Goal: Book appointment/travel/reservation

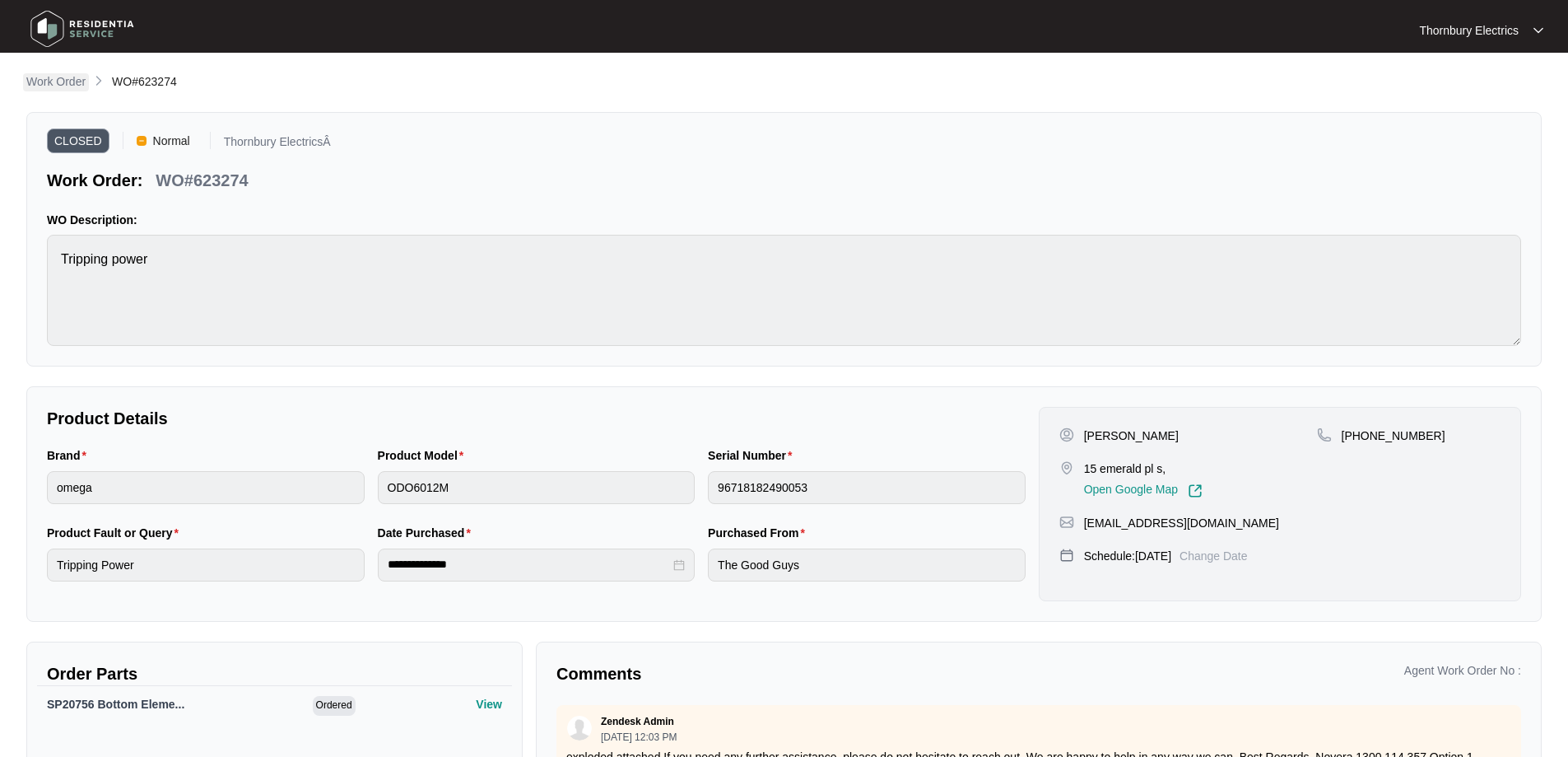
click at [52, 83] on p "Work Order" at bounding box center [56, 81] width 59 height 17
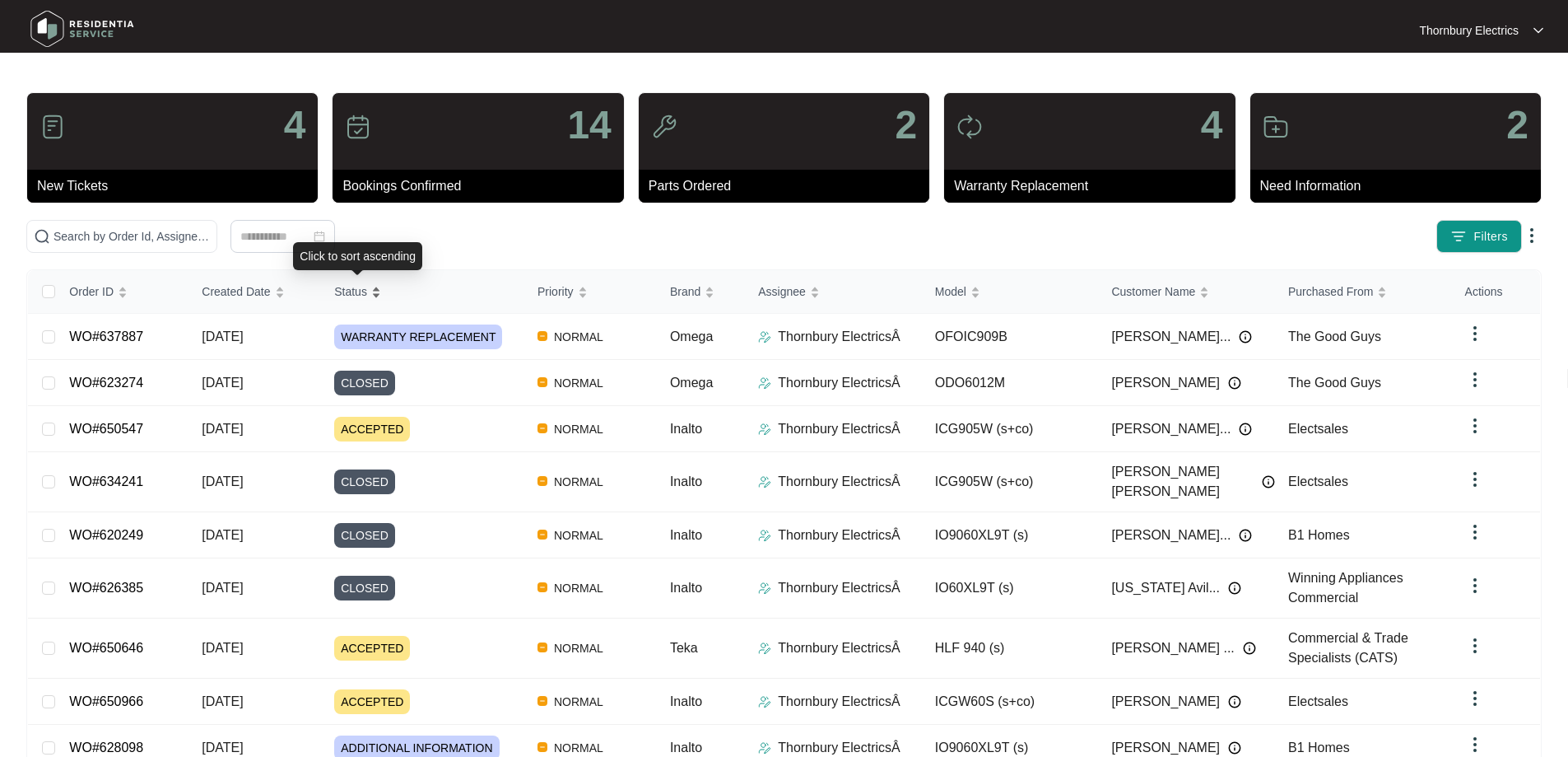
click at [349, 295] on span "Status" at bounding box center [351, 291] width 33 height 18
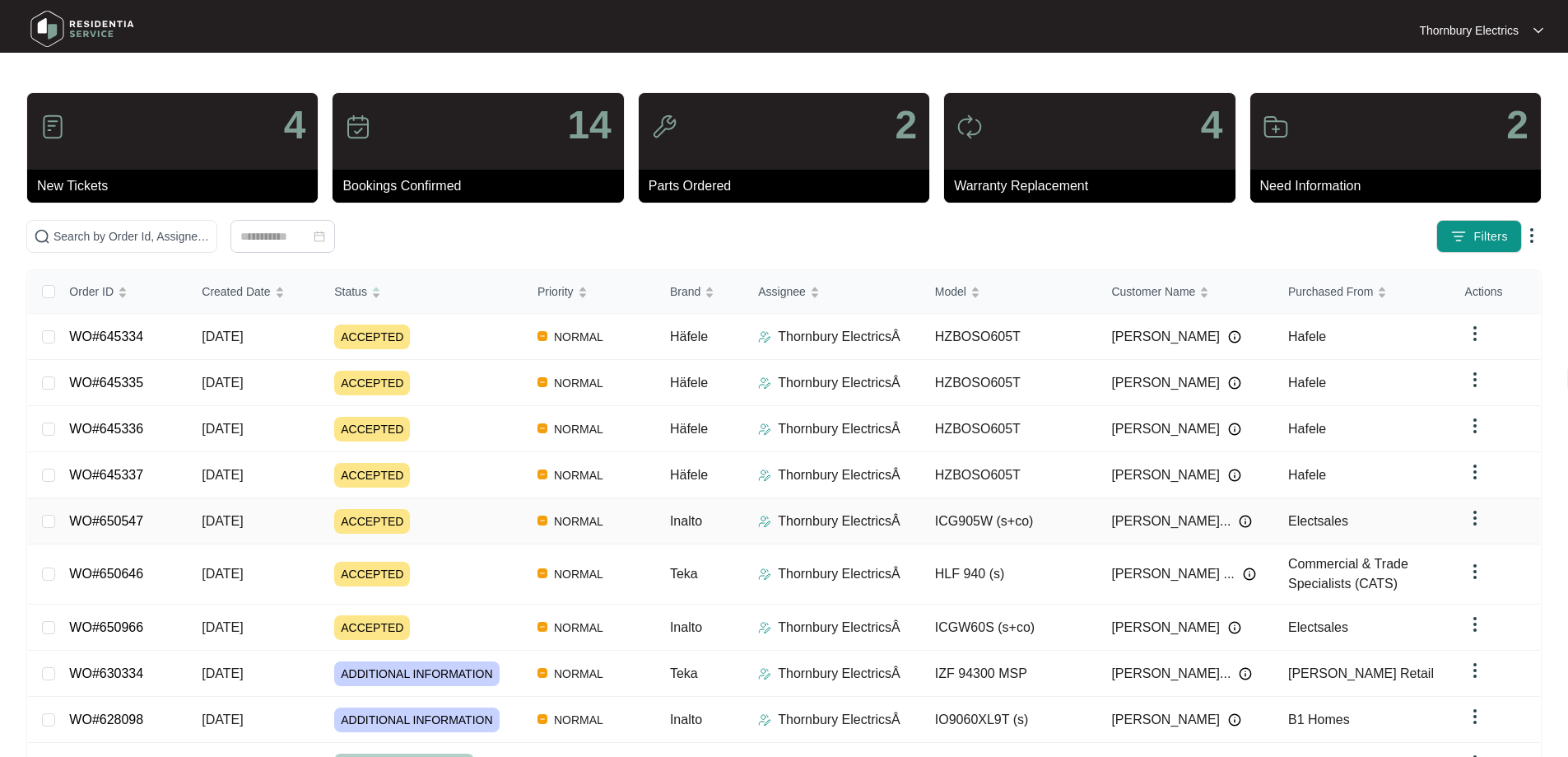
click at [176, 528] on div "Order ID Created Date Status Priority Brand Assignee Model Customer Name Purcha…" at bounding box center [784, 549] width 1512 height 559
click at [177, 518] on td "WO#650547" at bounding box center [122, 521] width 133 height 46
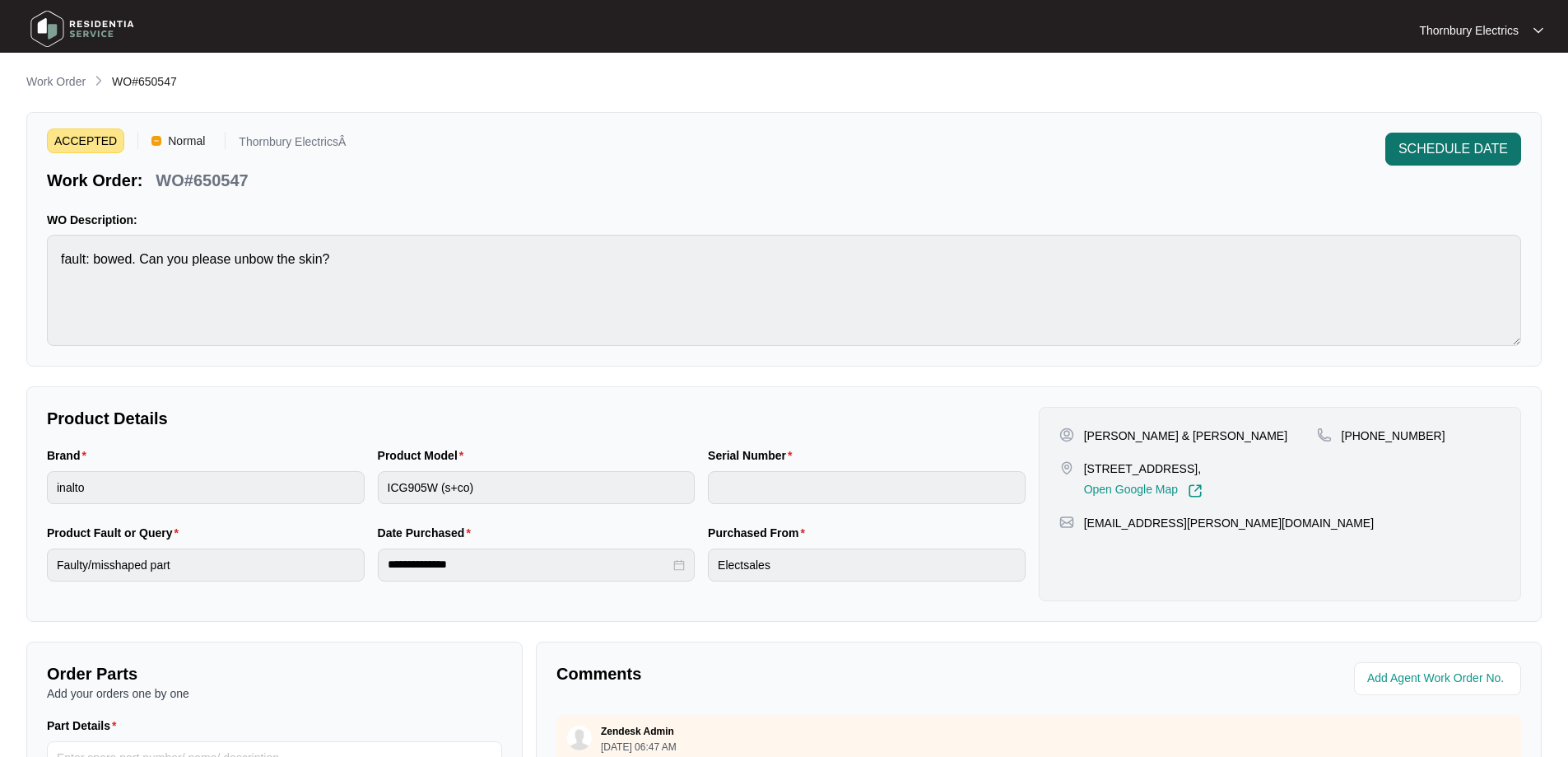
click at [1475, 154] on span "SCHEDULE DATE" at bounding box center [1453, 149] width 109 height 20
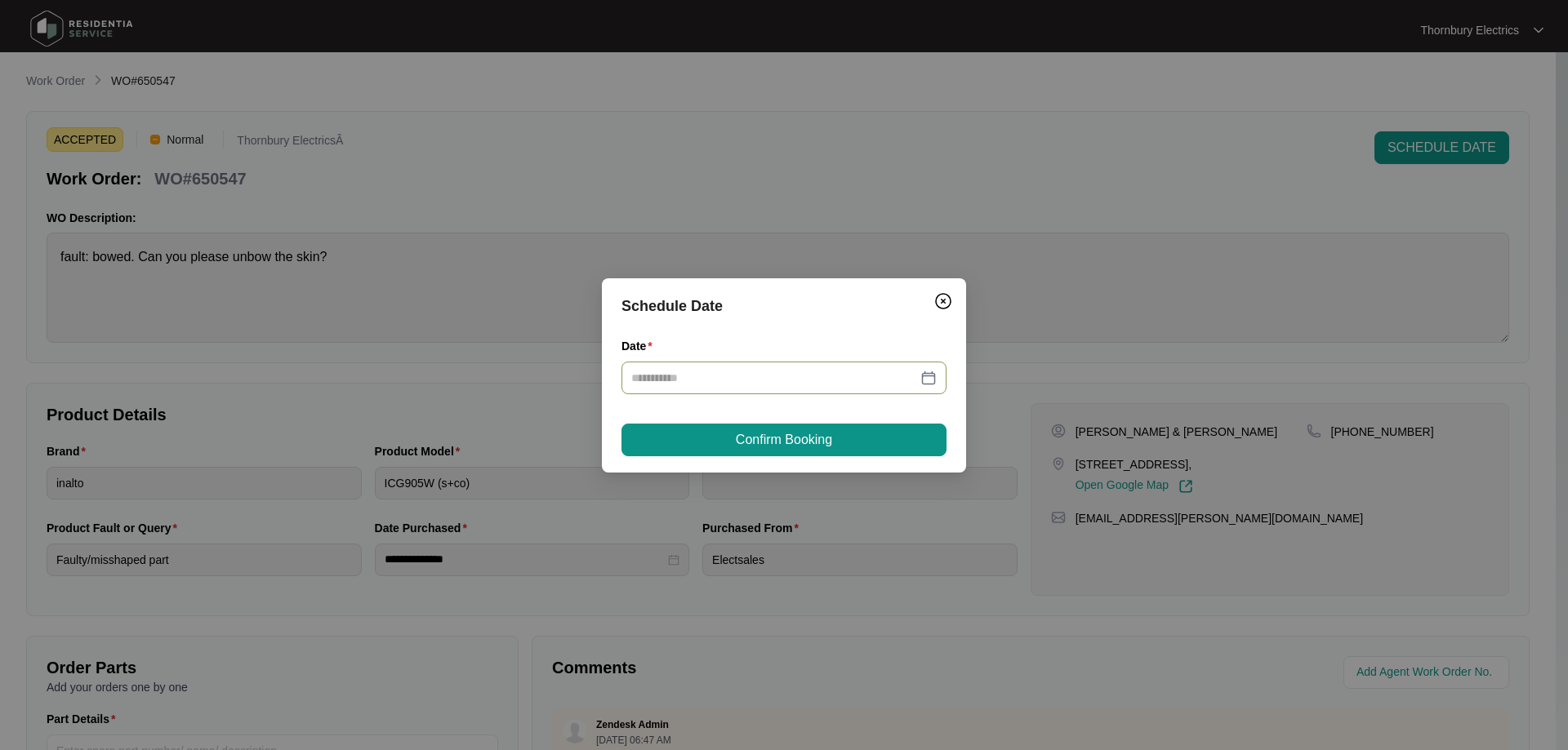
click at [932, 382] on div at bounding box center [784, 377] width 305 height 18
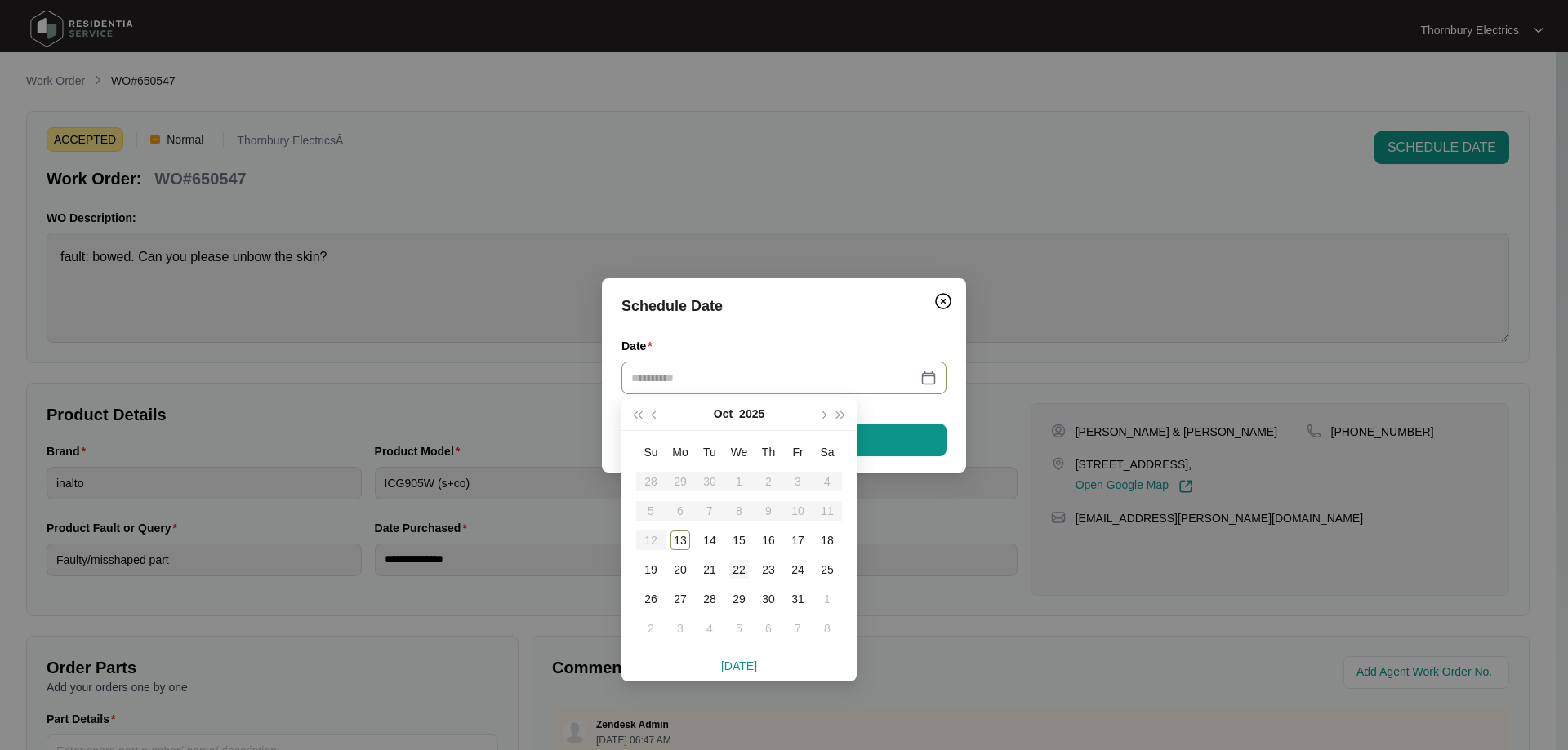
click at [736, 569] on div "22" at bounding box center [738, 569] width 20 height 20
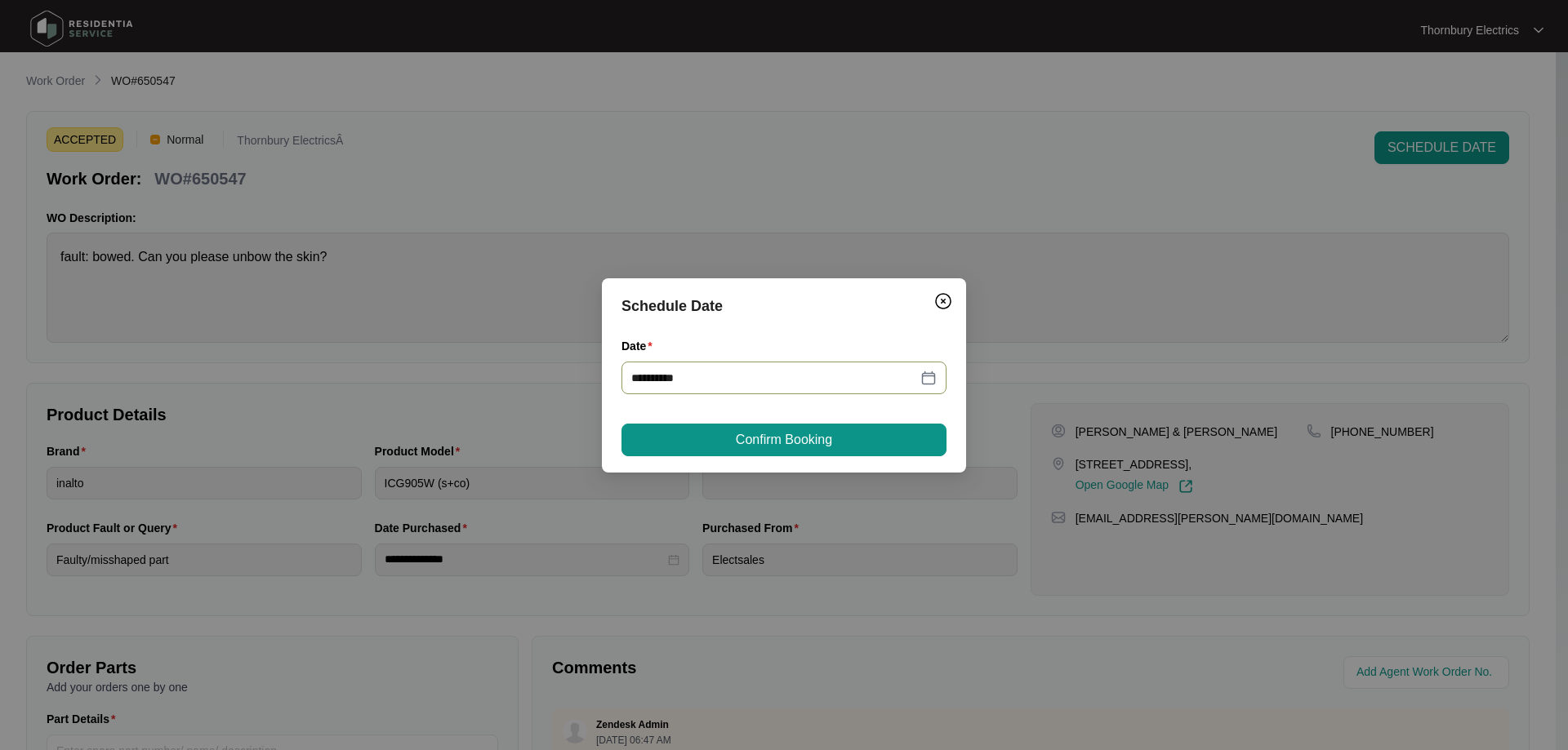
type input "**********"
click at [802, 441] on span "Confirm Booking" at bounding box center [784, 439] width 96 height 20
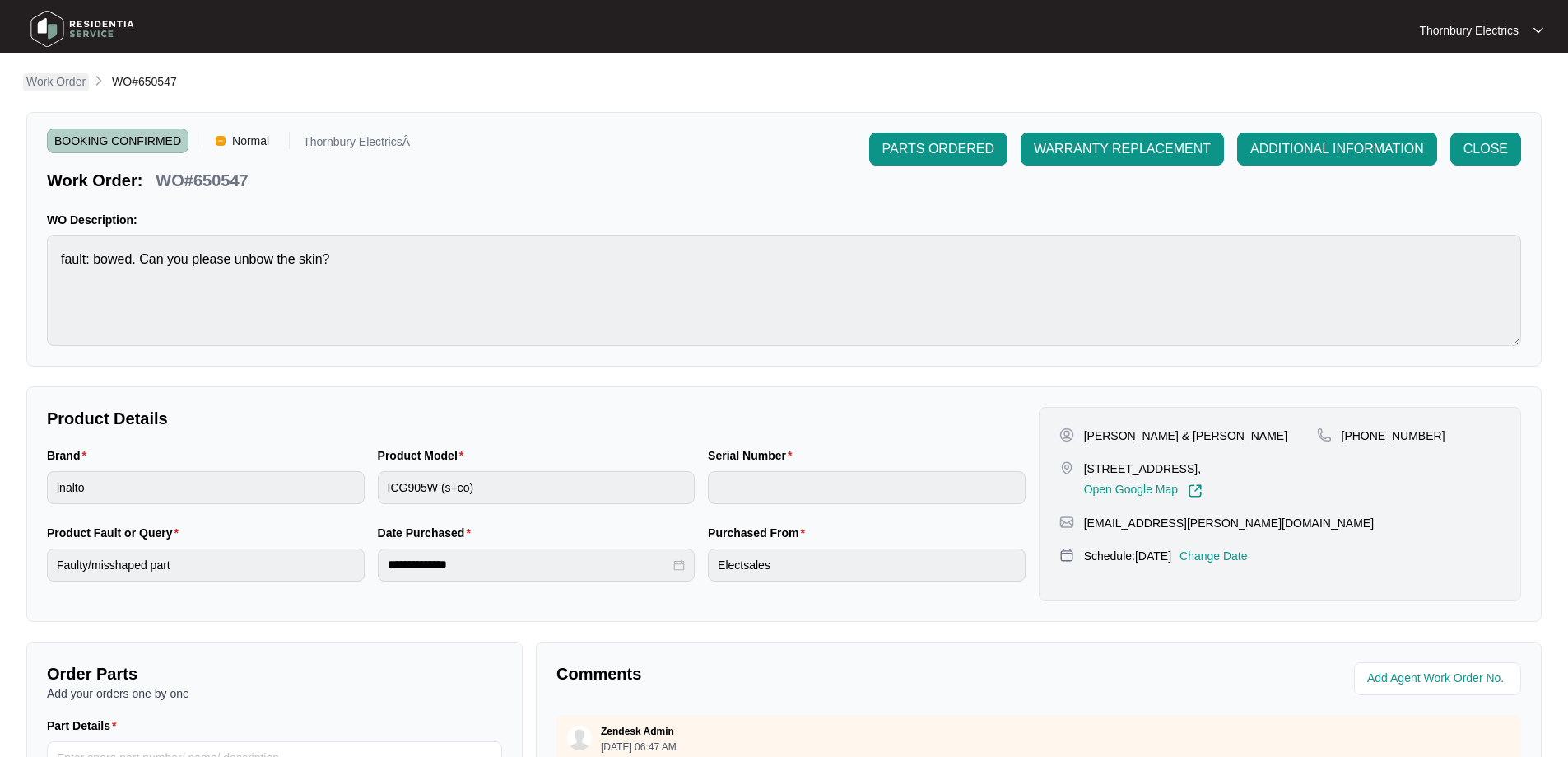
click at [76, 88] on p "Work Order" at bounding box center [56, 81] width 59 height 17
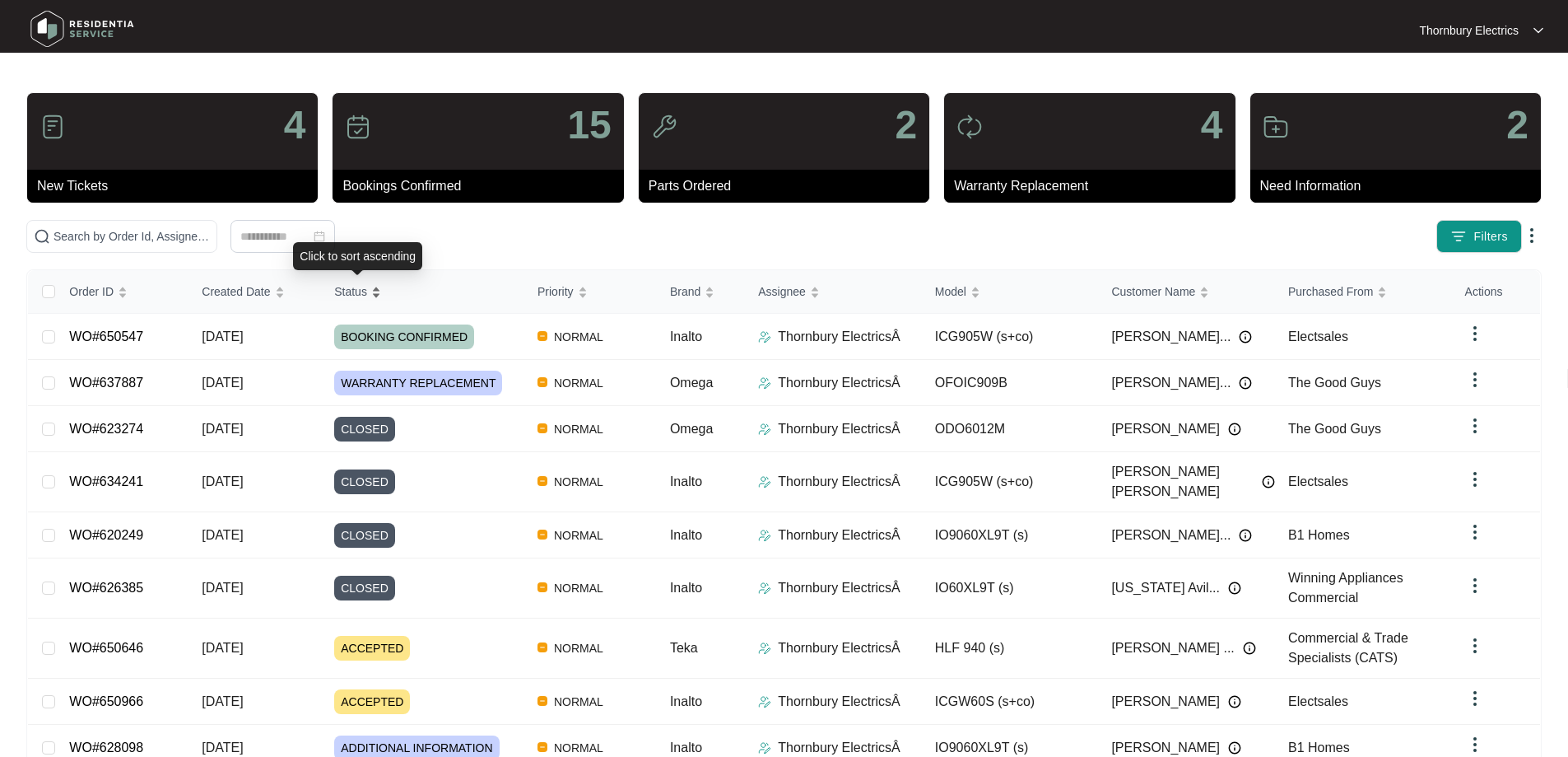
click at [349, 282] on span "Status" at bounding box center [351, 291] width 33 height 18
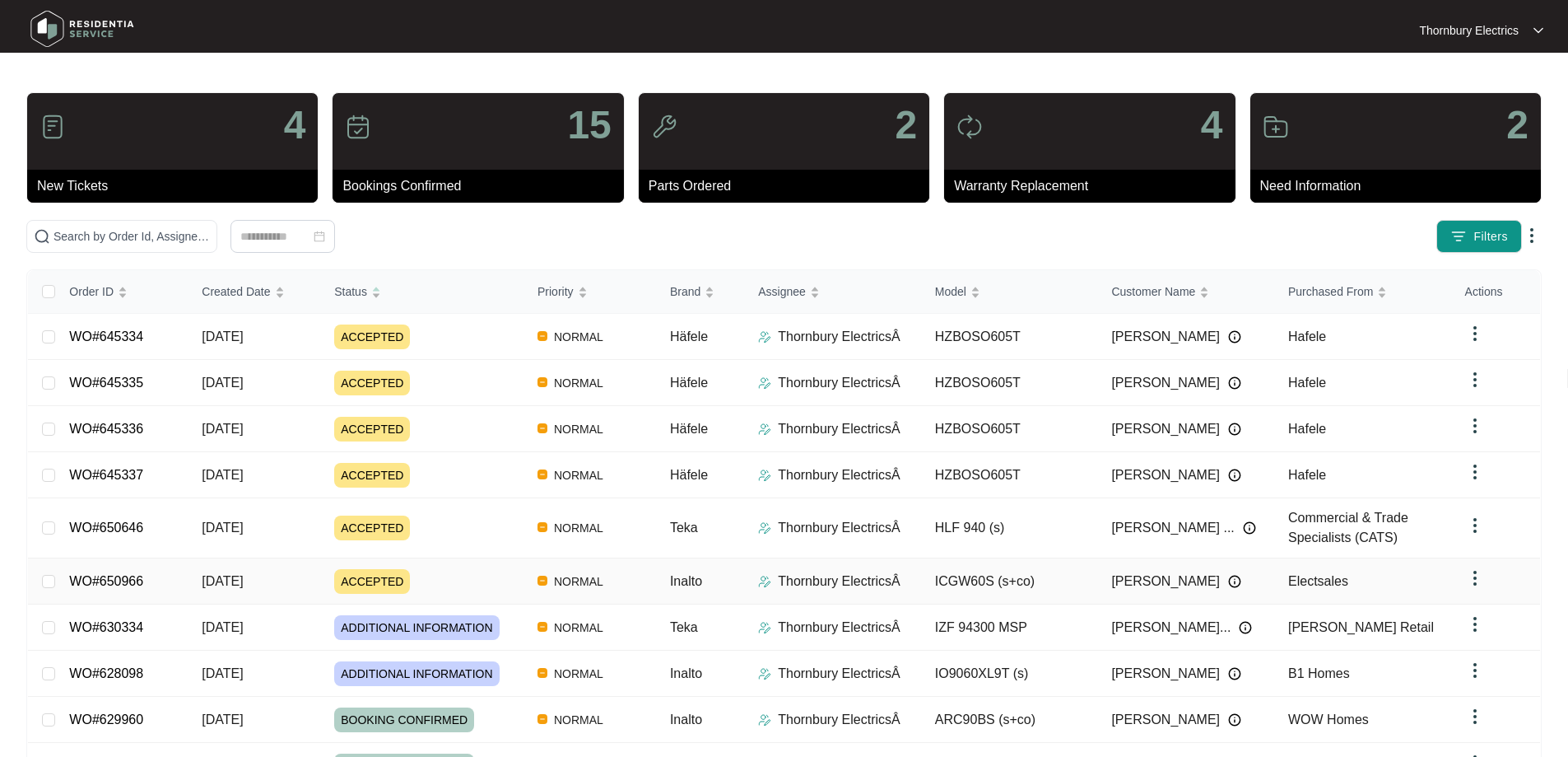
click at [184, 589] on td "WO#650966" at bounding box center [122, 581] width 133 height 46
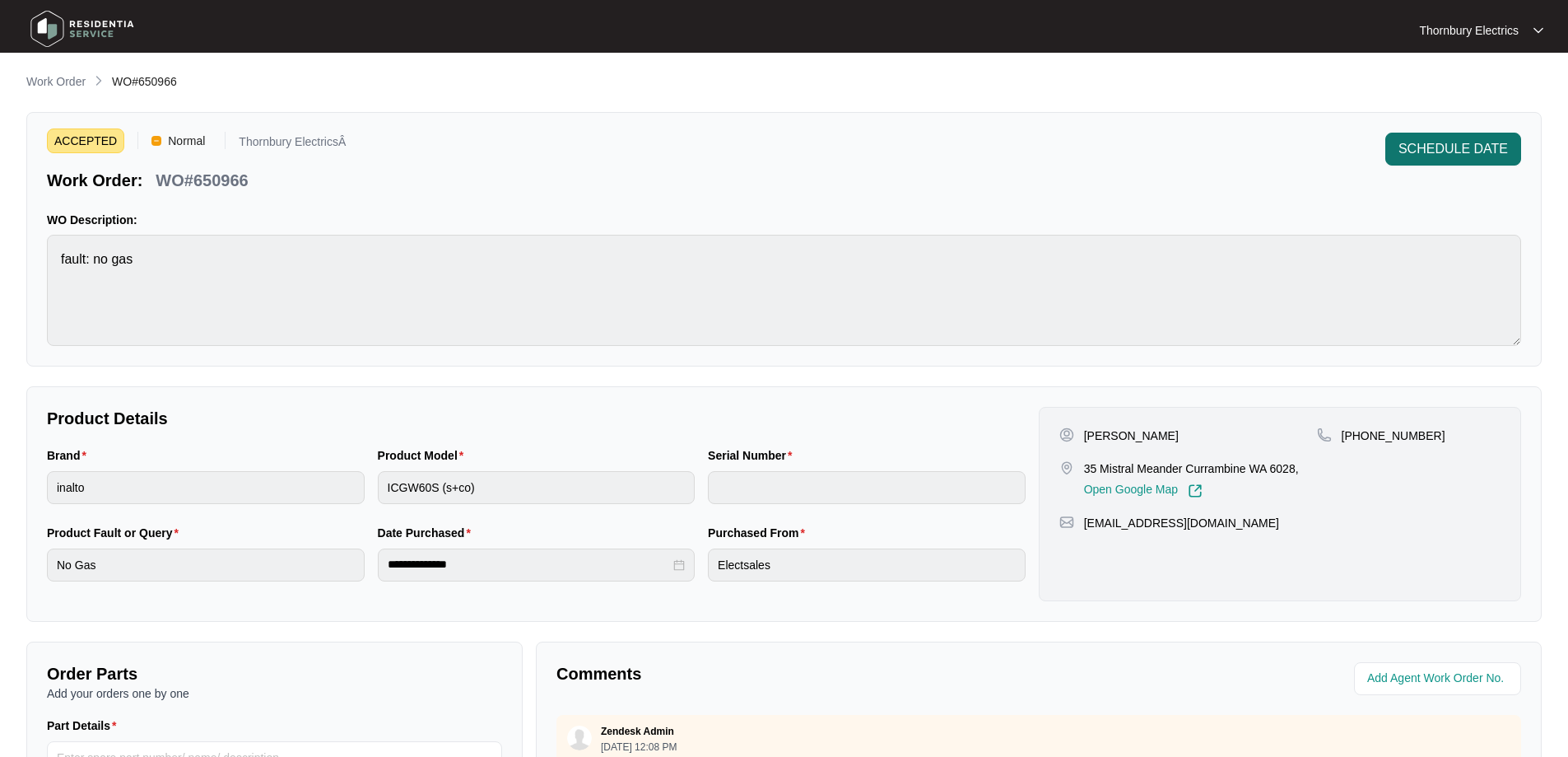
click at [1468, 148] on span "SCHEDULE DATE" at bounding box center [1453, 149] width 109 height 20
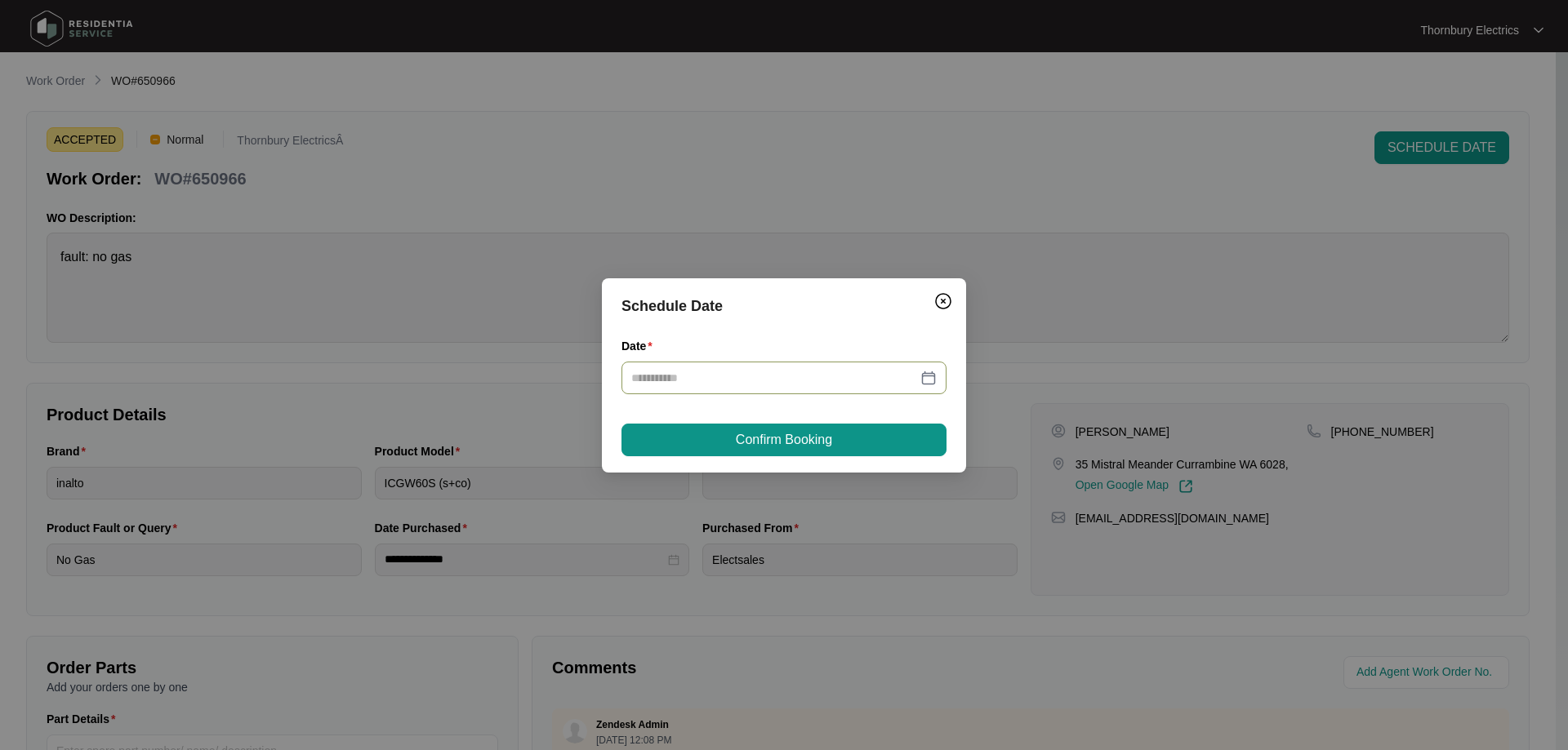
click at [930, 372] on div at bounding box center [784, 377] width 305 height 18
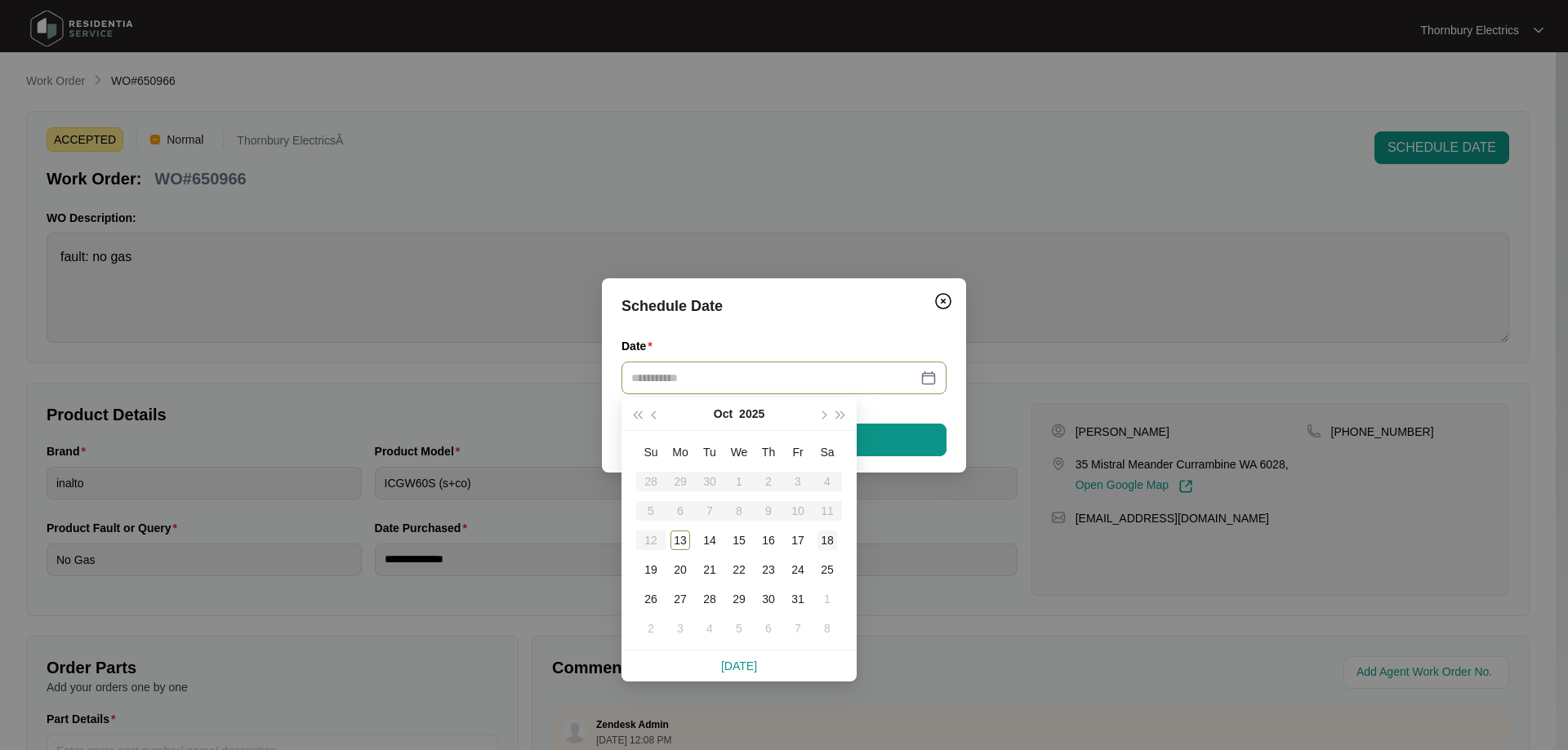
type input "**********"
click at [836, 426] on button "button" at bounding box center [841, 414] width 18 height 33
type input "**********"
click at [647, 413] on button "button" at bounding box center [655, 414] width 18 height 33
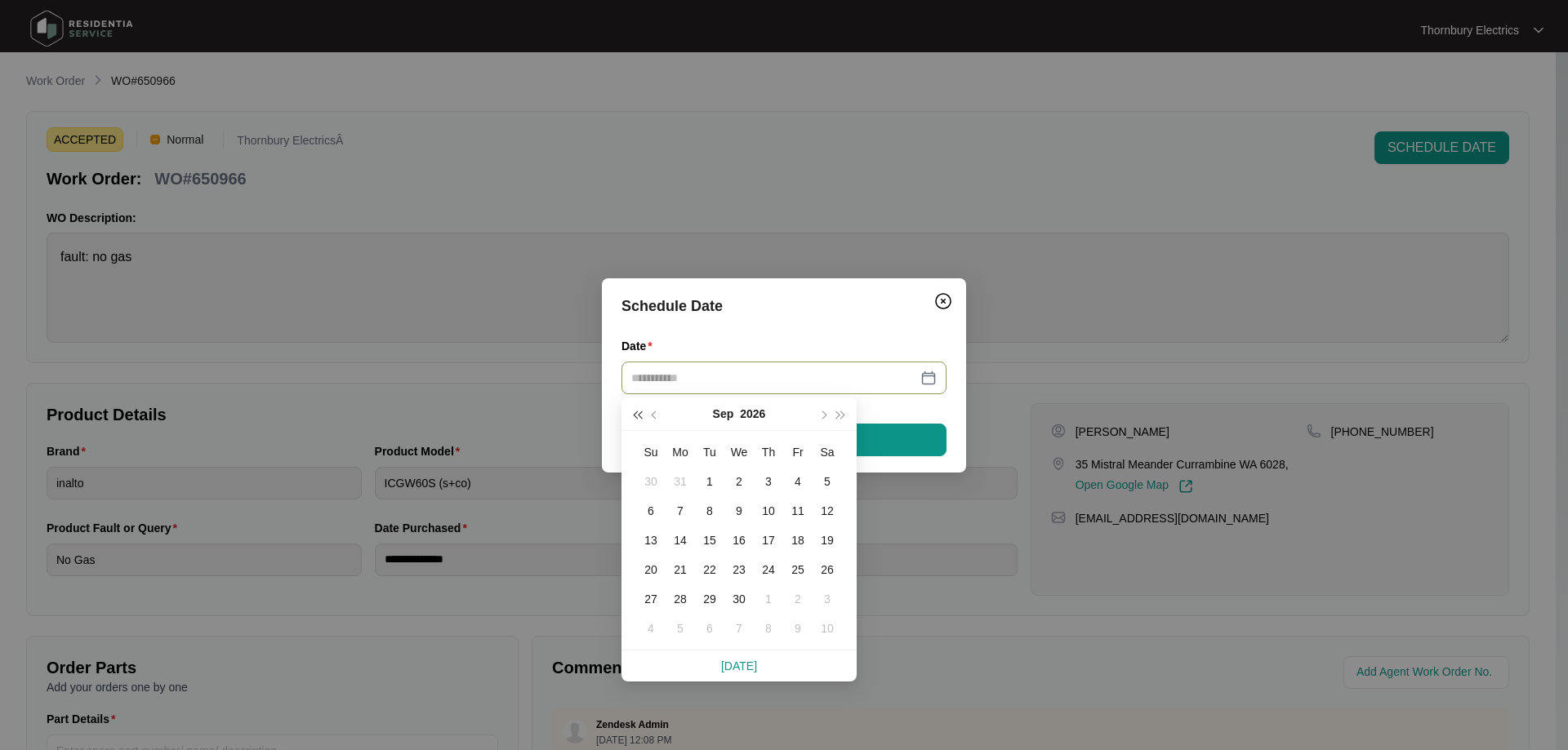
click at [641, 417] on span "button" at bounding box center [637, 414] width 8 height 8
click at [819, 417] on button "button" at bounding box center [822, 414] width 18 height 33
click at [686, 543] on div "10" at bounding box center [680, 540] width 20 height 20
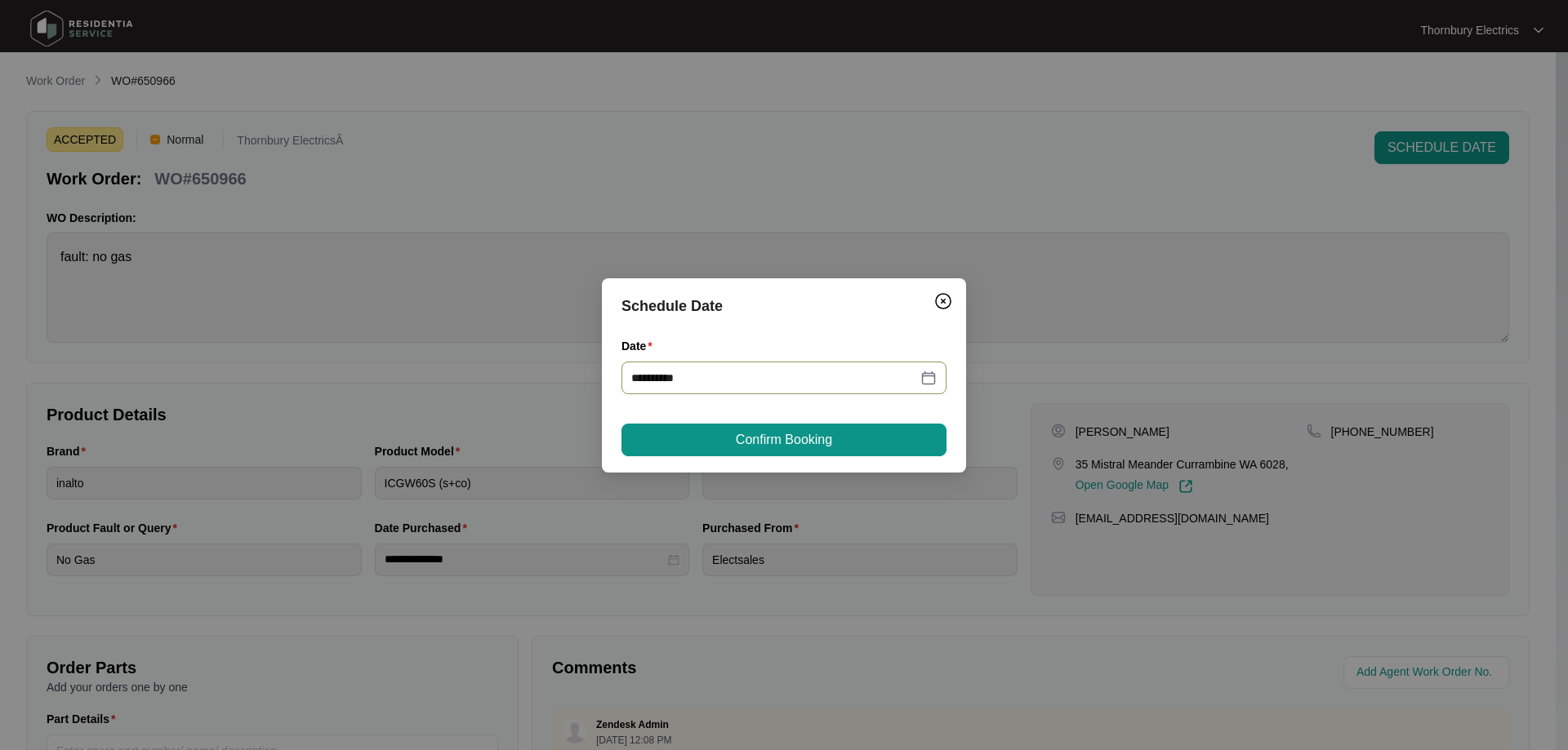
type input "**********"
click at [759, 437] on span "Confirm Booking" at bounding box center [784, 439] width 96 height 20
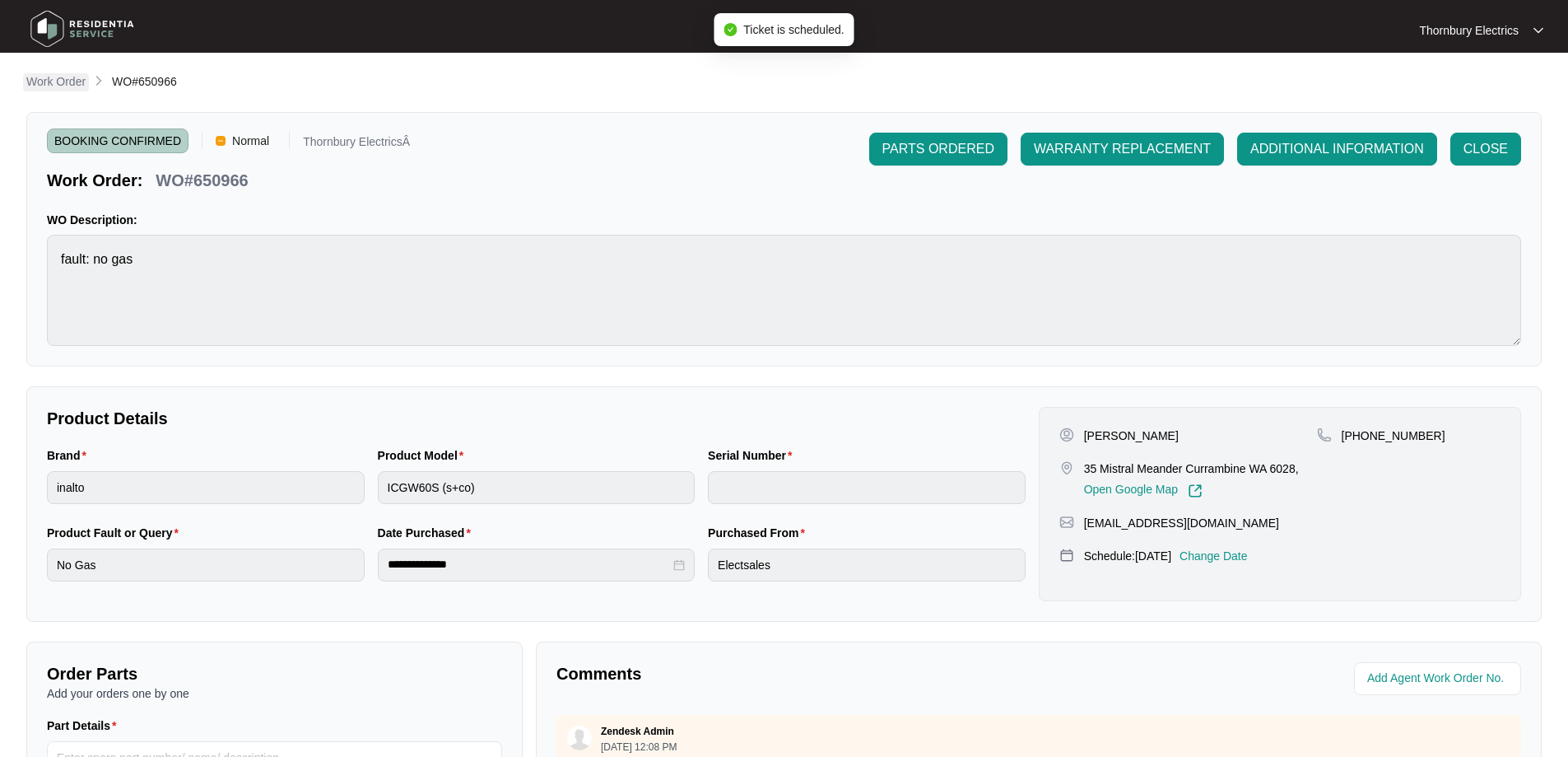
click at [56, 82] on p "Work Order" at bounding box center [56, 81] width 59 height 17
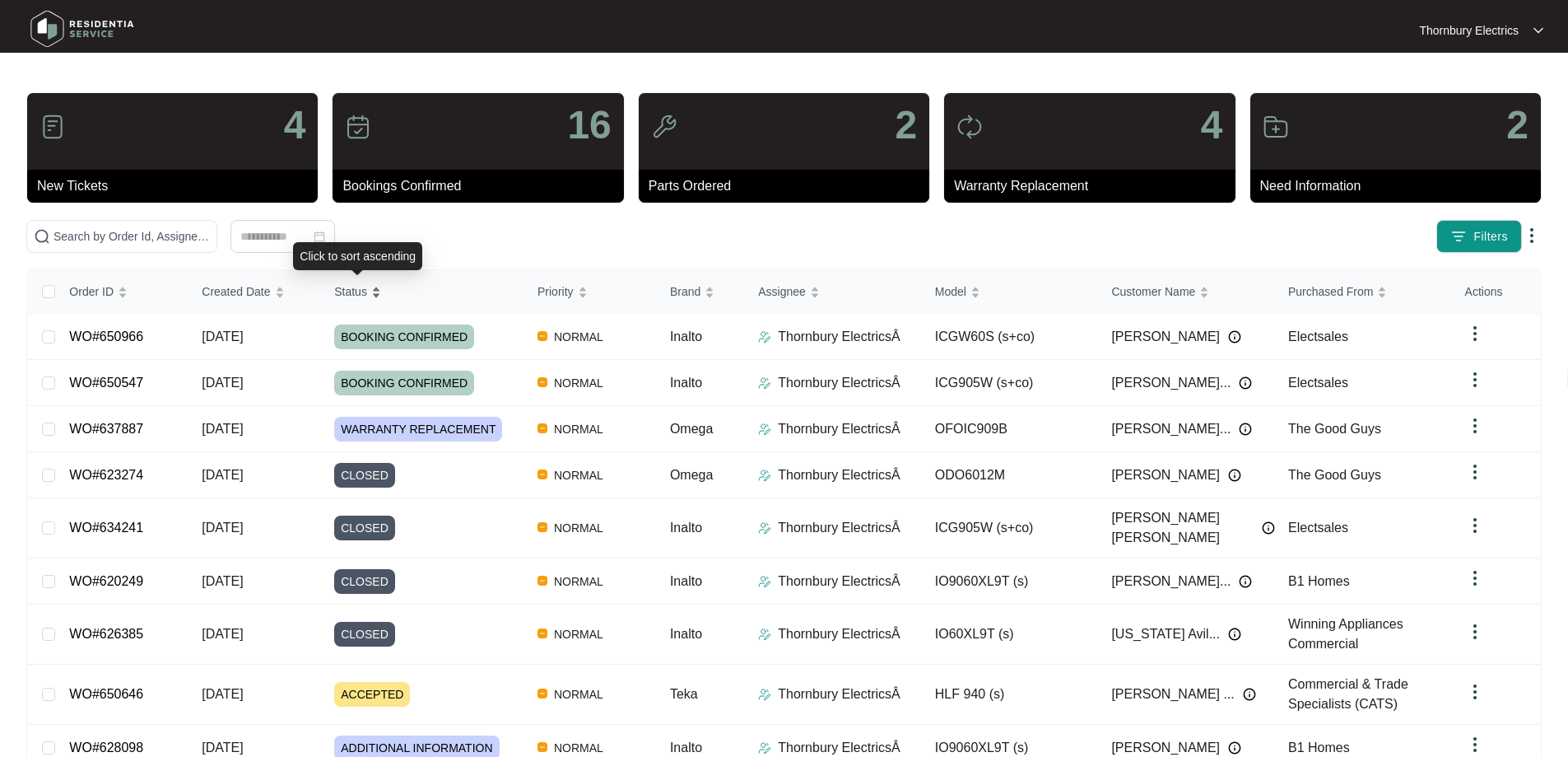
click at [349, 290] on span "Status" at bounding box center [351, 291] width 33 height 18
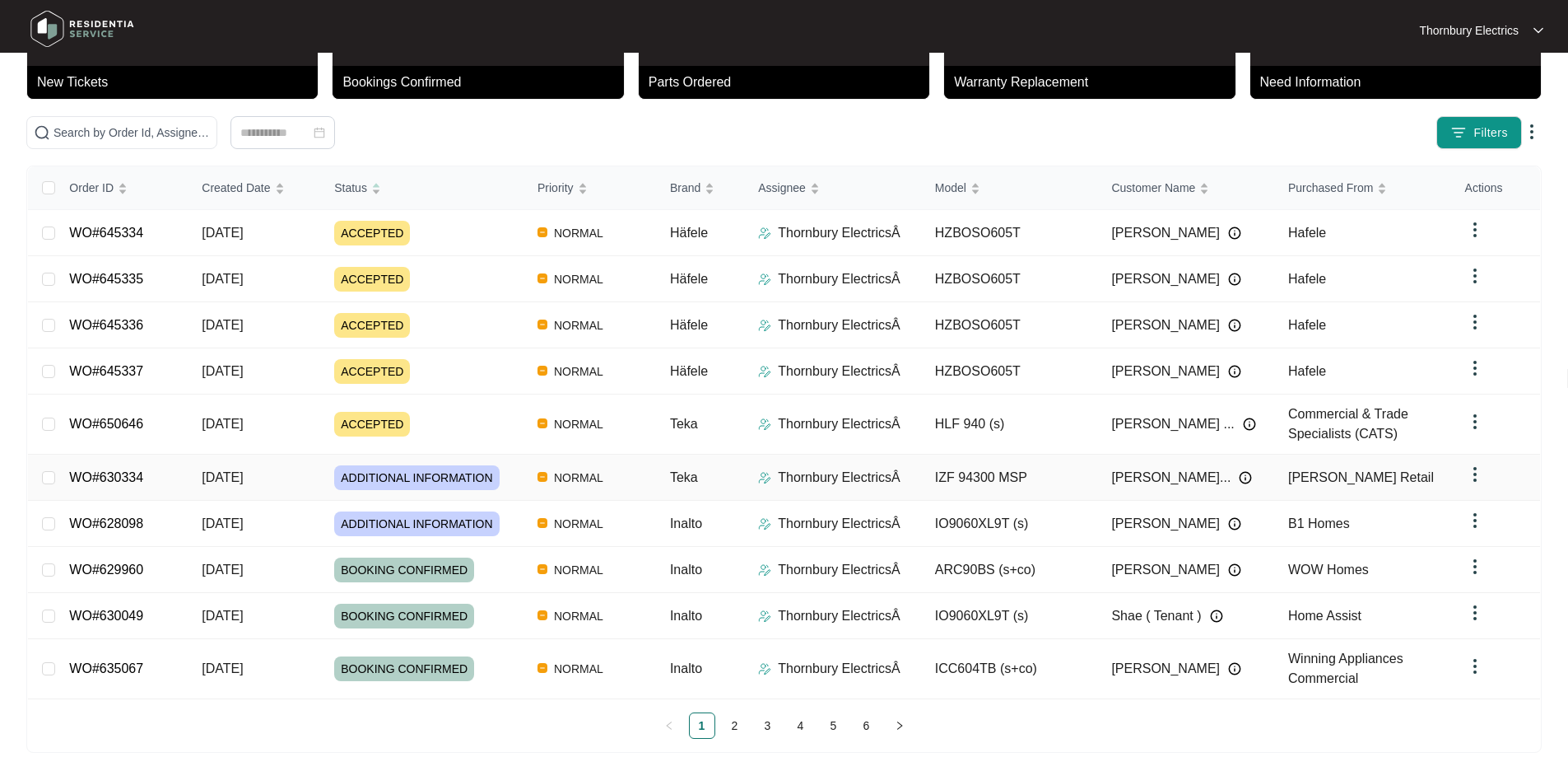
scroll to position [119, 0]
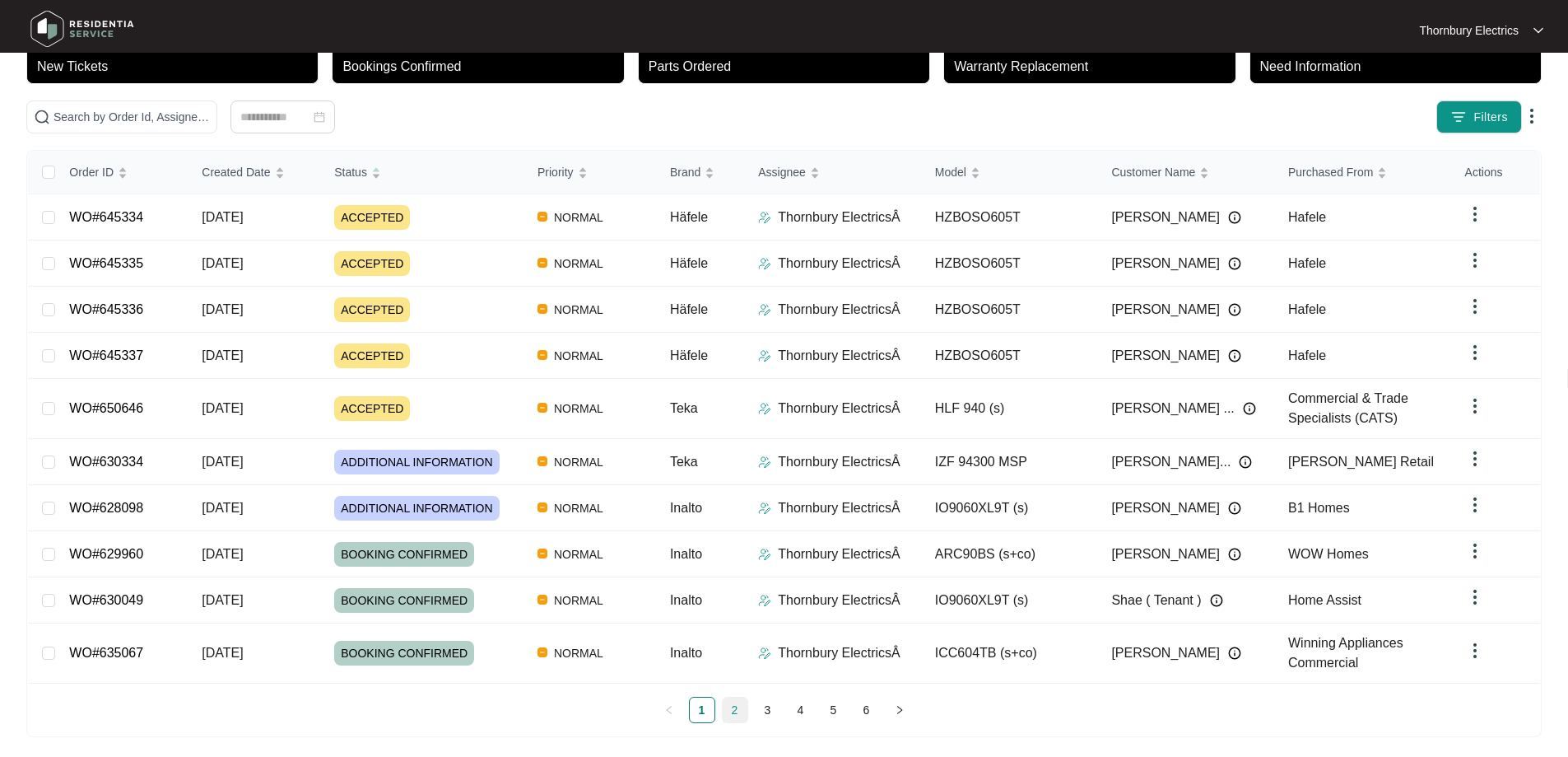
click at [725, 701] on link "2" at bounding box center [735, 710] width 24 height 24
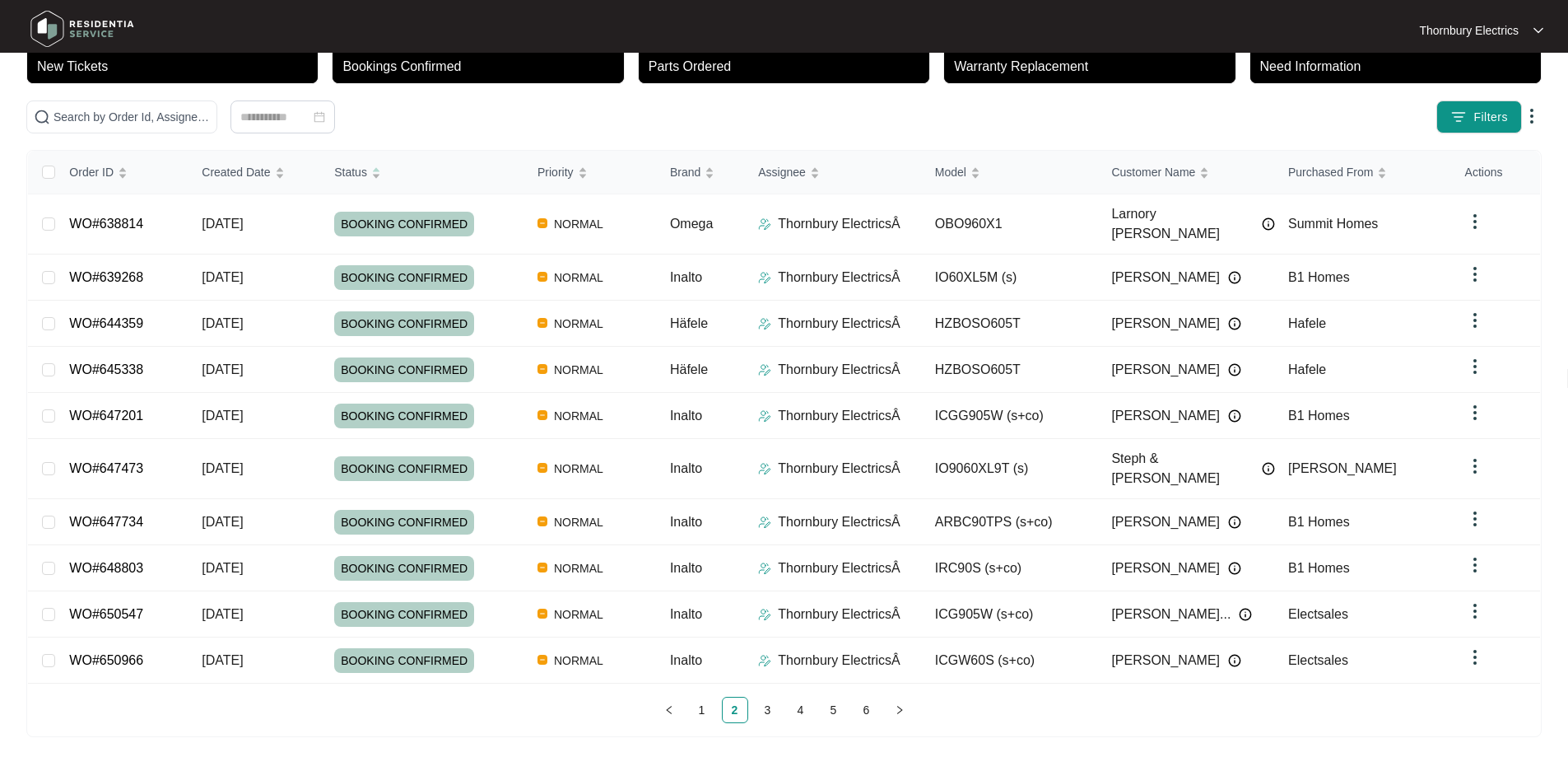
scroll to position [90, 0]
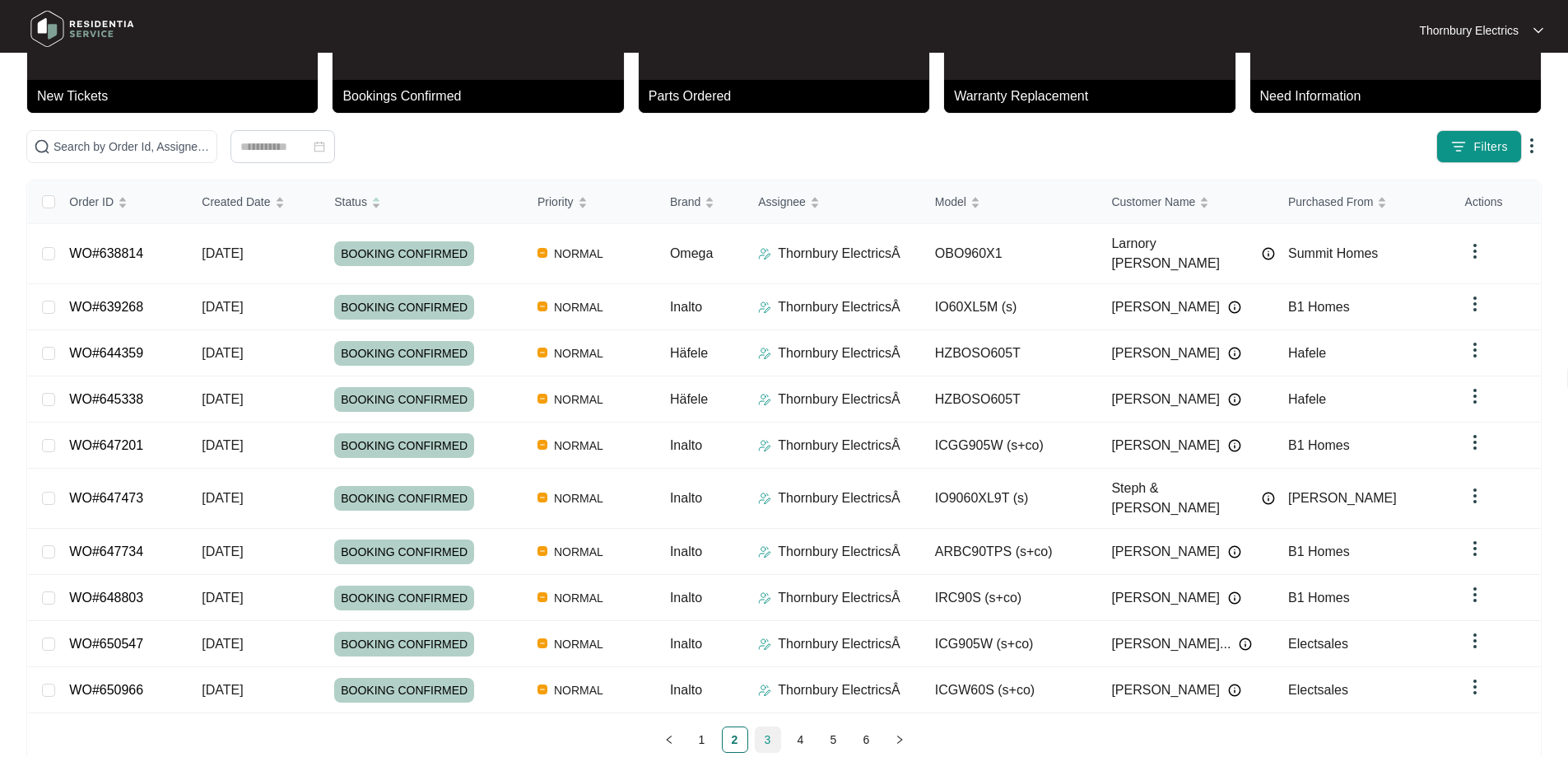
click at [767, 727] on link "3" at bounding box center [768, 740] width 24 height 24
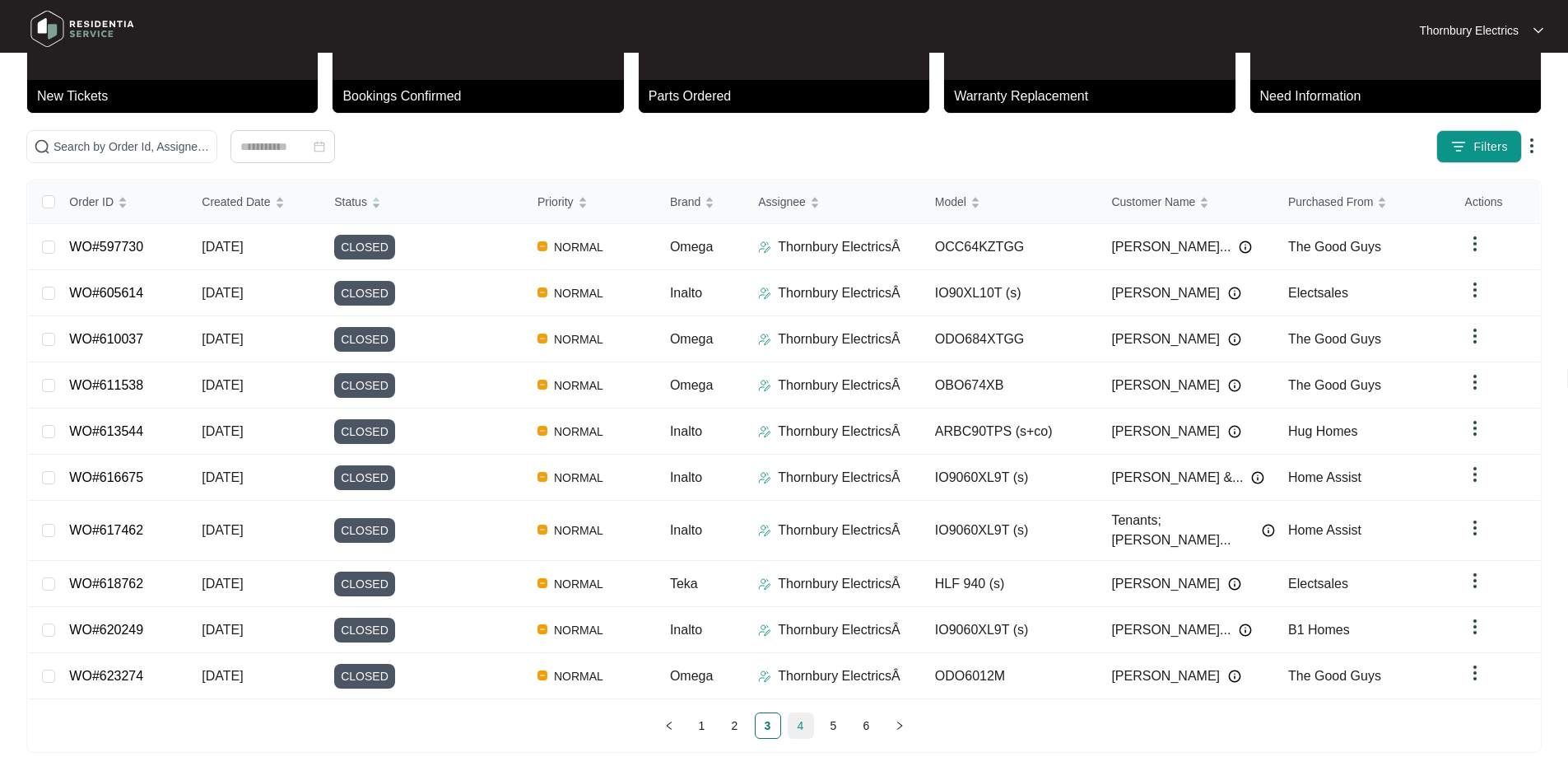
click at [801, 714] on link "4" at bounding box center [801, 726] width 24 height 24
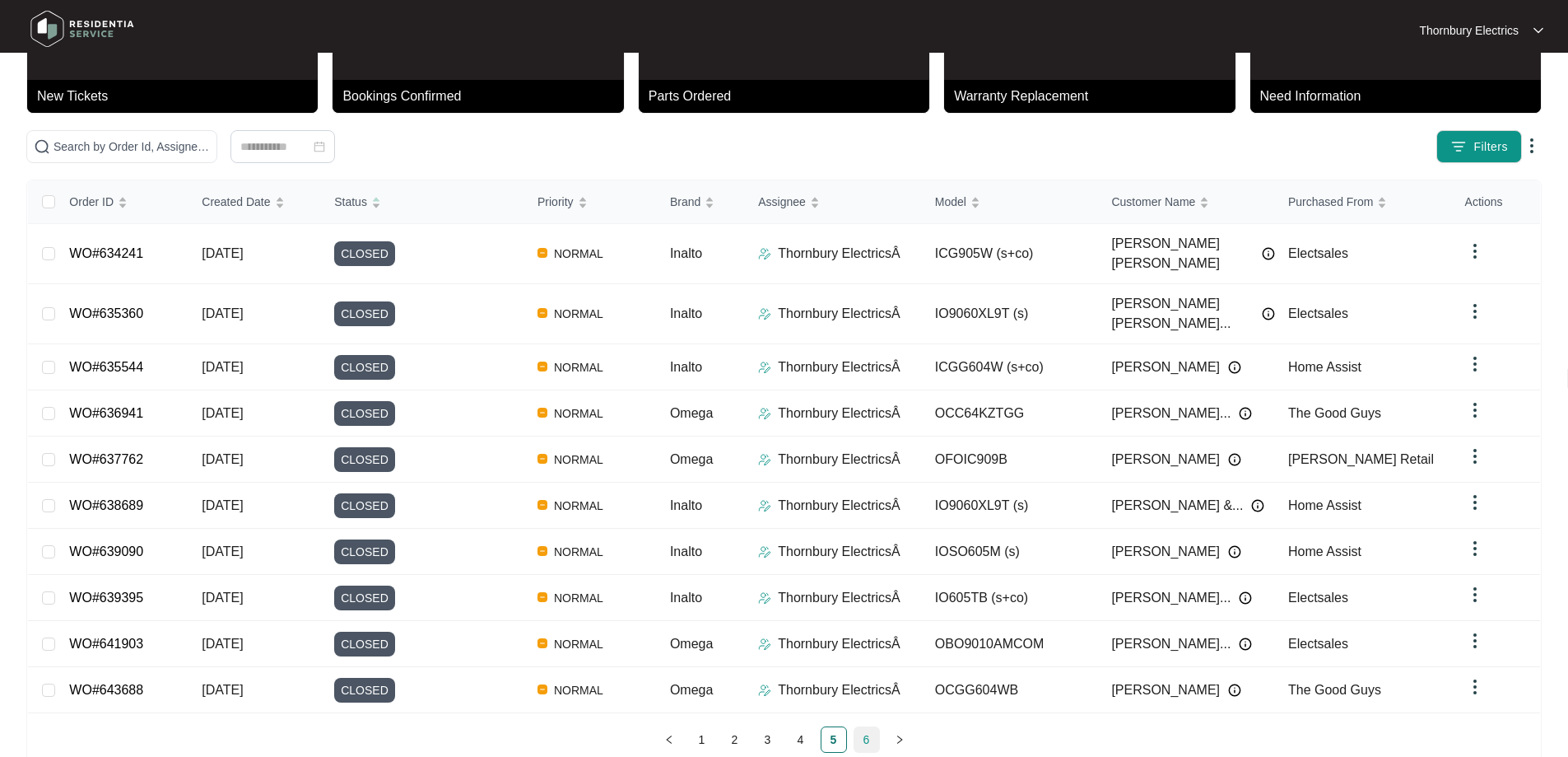
click at [865, 727] on link "6" at bounding box center [867, 740] width 24 height 24
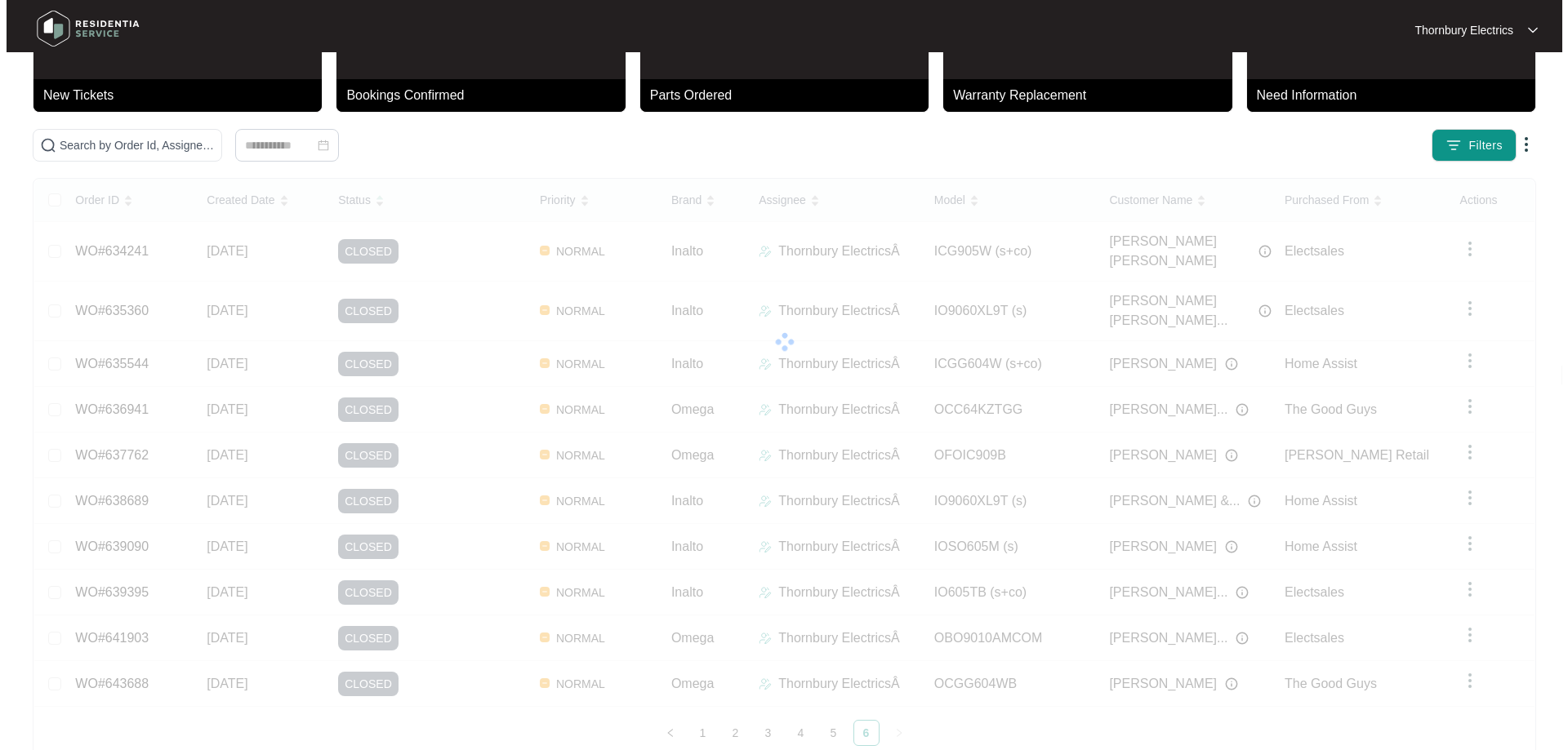
scroll to position [0, 0]
